Goal: Information Seeking & Learning: Learn about a topic

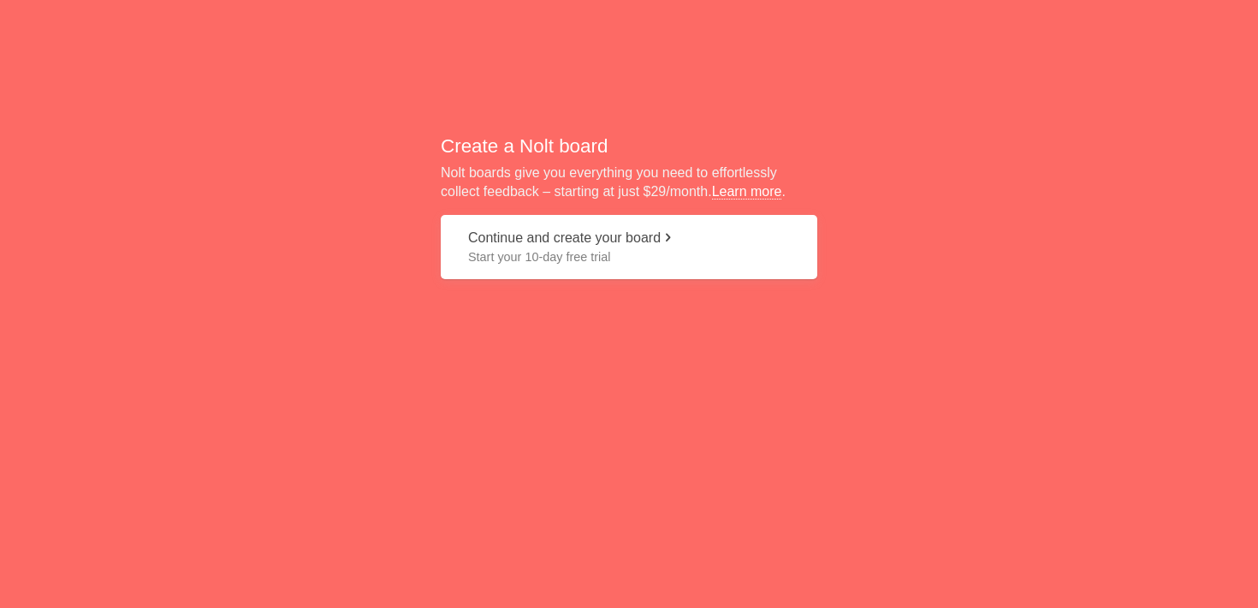
click at [769, 193] on link "Learn more" at bounding box center [747, 191] width 70 height 15
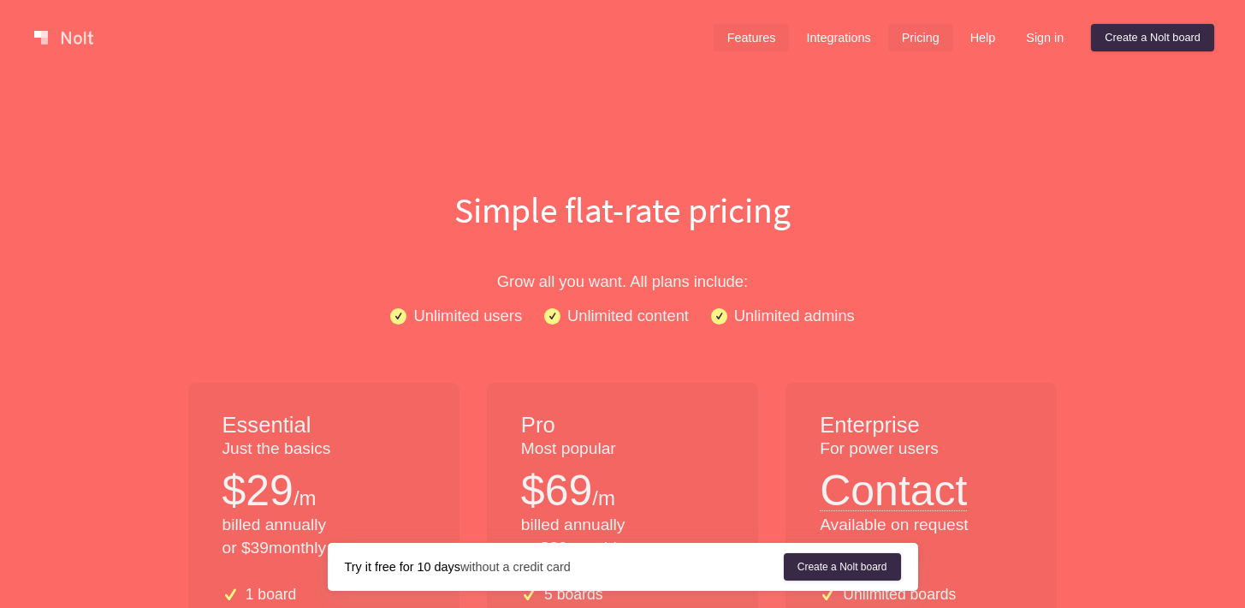
click at [734, 44] on link "Features" at bounding box center [752, 37] width 76 height 27
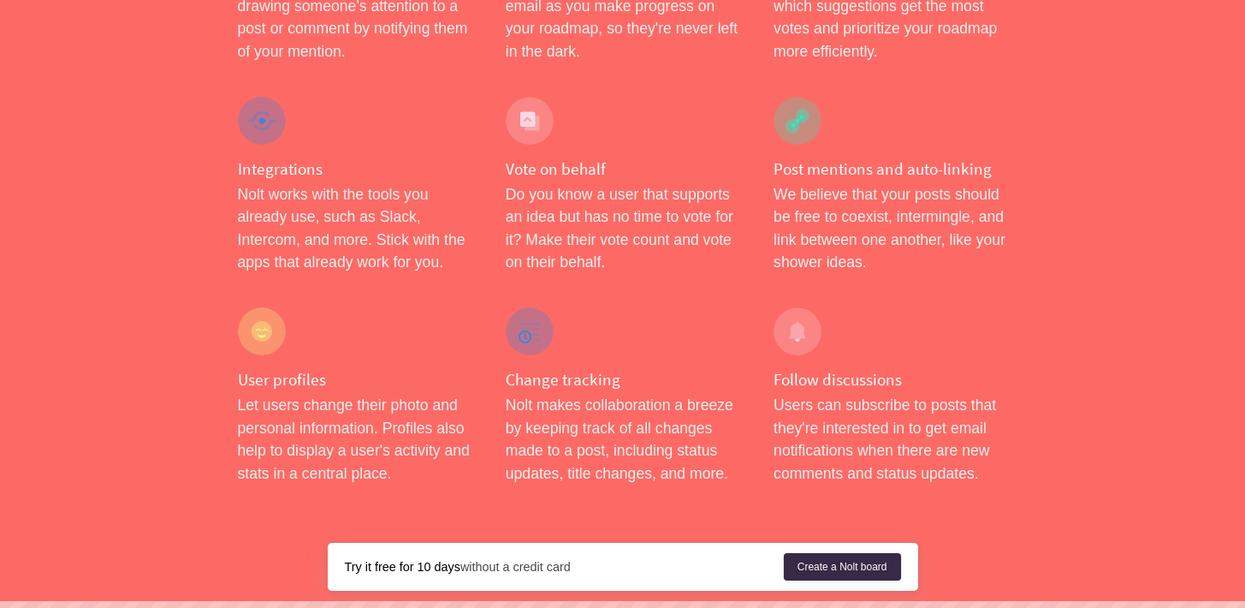
scroll to position [2602, 0]
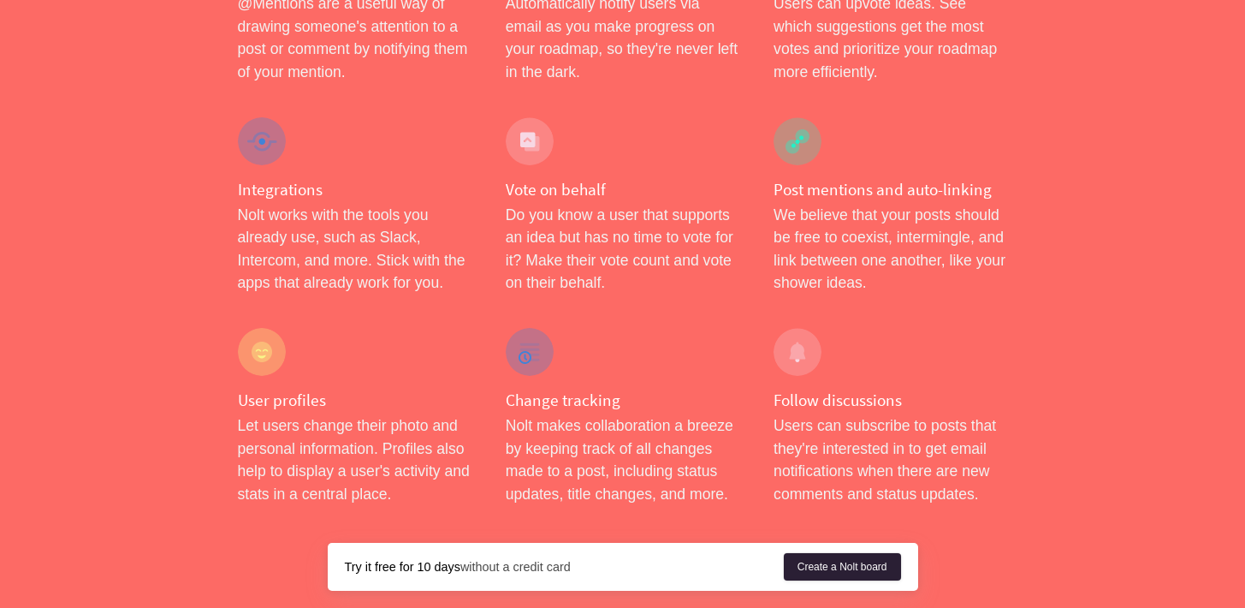
click at [840, 561] on link "Create a Nolt board" at bounding box center [842, 566] width 117 height 27
